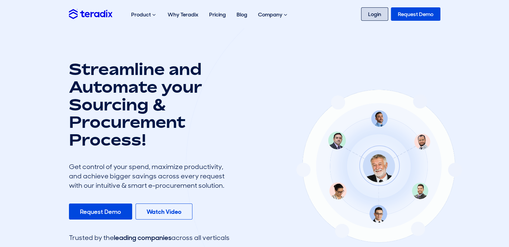
click at [380, 12] on link "Login" at bounding box center [374, 13] width 27 height 13
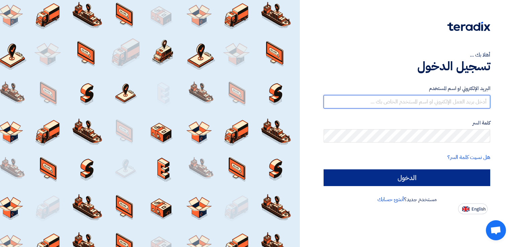
type input "[EMAIL_ADDRESS][DOMAIN_NAME]"
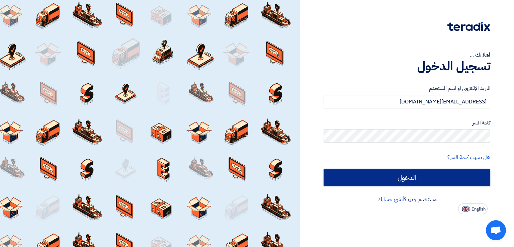
click at [387, 178] on input "الدخول" at bounding box center [407, 177] width 167 height 17
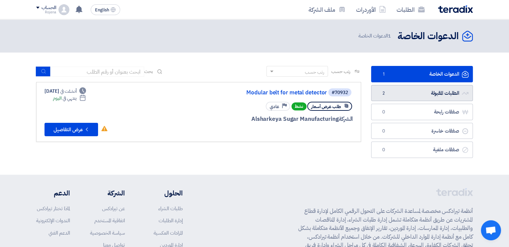
click at [423, 98] on link "الطلبات المقبولة الطلبات المقبولة 2" at bounding box center [422, 93] width 102 height 16
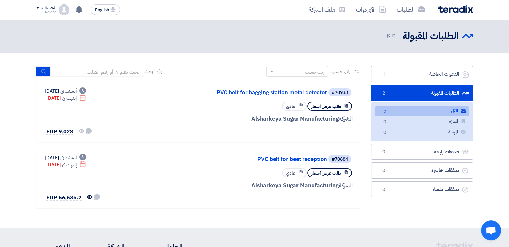
click at [399, 111] on link "الكل الكل 2" at bounding box center [422, 111] width 94 height 10
click at [294, 90] on link "PVC belt for bagging station metal detector" at bounding box center [260, 93] width 134 height 6
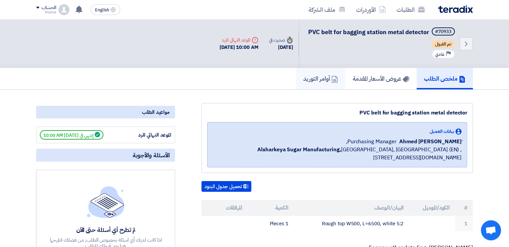
click at [320, 82] on h5 "أوامر التوريد" at bounding box center [320, 79] width 35 height 8
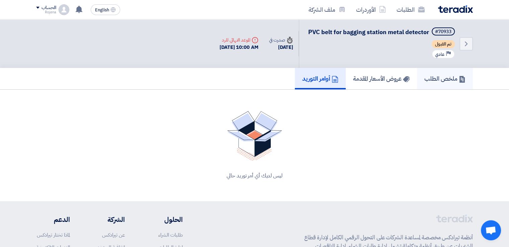
click at [429, 82] on h5 "ملخص الطلب" at bounding box center [445, 79] width 41 height 8
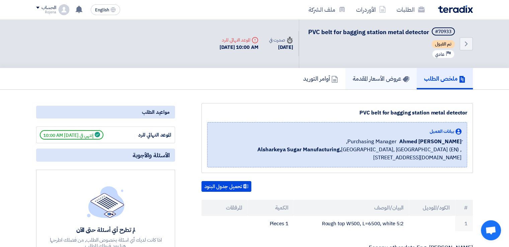
click at [382, 82] on h5 "عروض الأسعار المقدمة" at bounding box center [381, 79] width 57 height 8
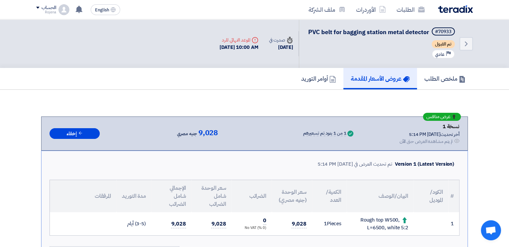
click at [370, 82] on h5 "عروض الأسعار المقدمة" at bounding box center [380, 79] width 59 height 8
